Goal: Information Seeking & Learning: Learn about a topic

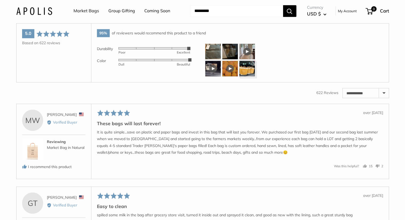
click at [43, 12] on img at bounding box center [34, 11] width 36 height 8
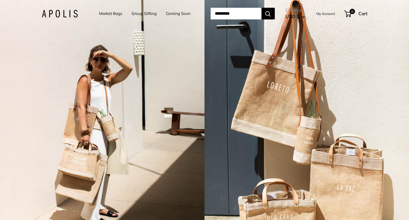
click at [106, 14] on link "Market Bags" at bounding box center [110, 13] width 23 height 7
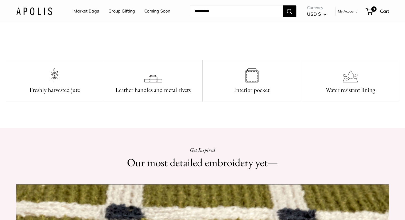
scroll to position [238, 0]
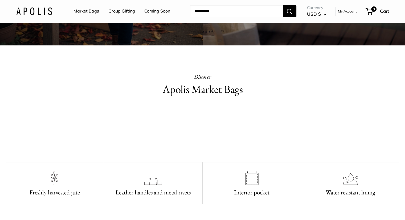
click at [181, 98] on div "Apolis Market Bags Discover" at bounding box center [202, 87] width 186 height 31
click at [185, 93] on h2 "Apolis Market Bags" at bounding box center [202, 89] width 186 height 16
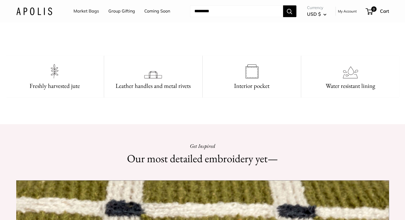
click at [194, 44] on video at bounding box center [203, 25] width 80 height 40
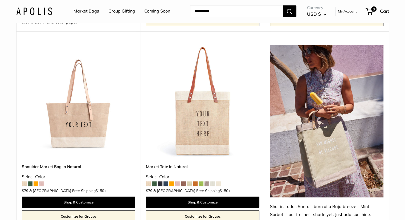
scroll to position [266, 0]
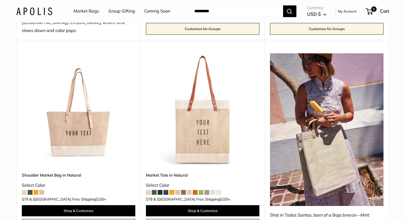
click at [0, 0] on img at bounding box center [0, 0] width 0 height 0
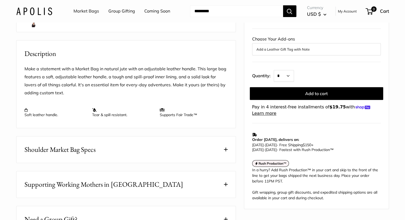
scroll to position [239, 0]
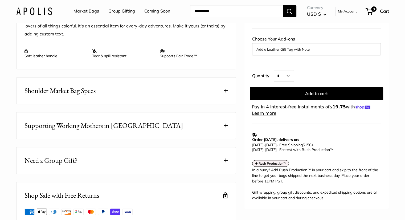
click at [137, 131] on span "Supporting Working Mothers in Bangladesh" at bounding box center [103, 125] width 159 height 10
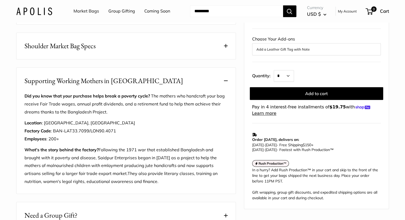
scroll to position [293, 0]
